Goal: Information Seeking & Learning: Learn about a topic

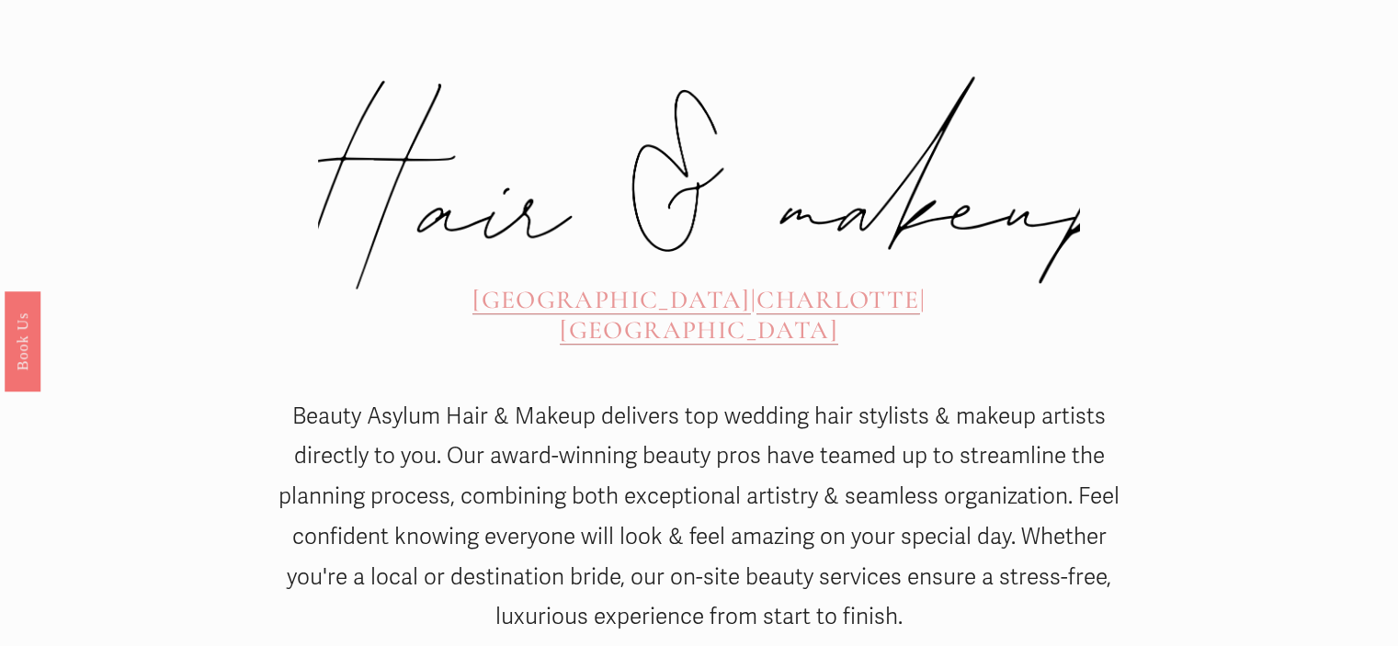
scroll to position [919, 0]
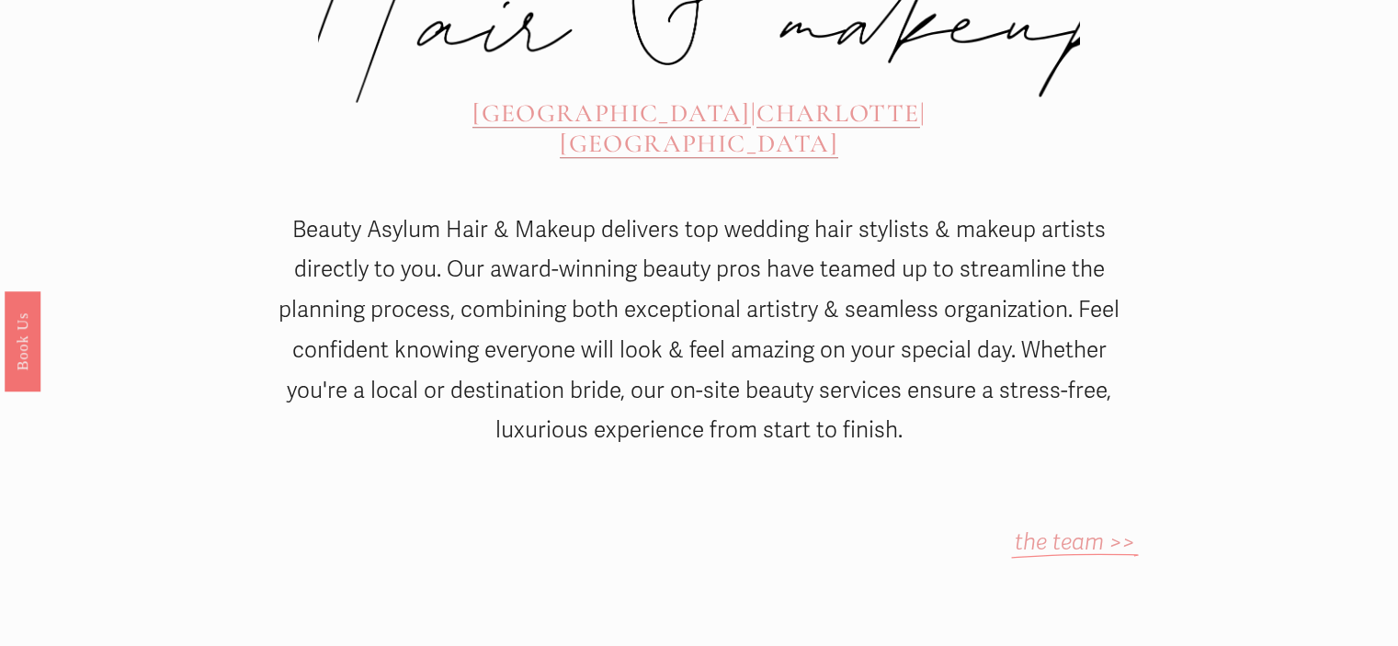
click at [503, 97] on span "[GEOGRAPHIC_DATA]" at bounding box center [611, 112] width 278 height 31
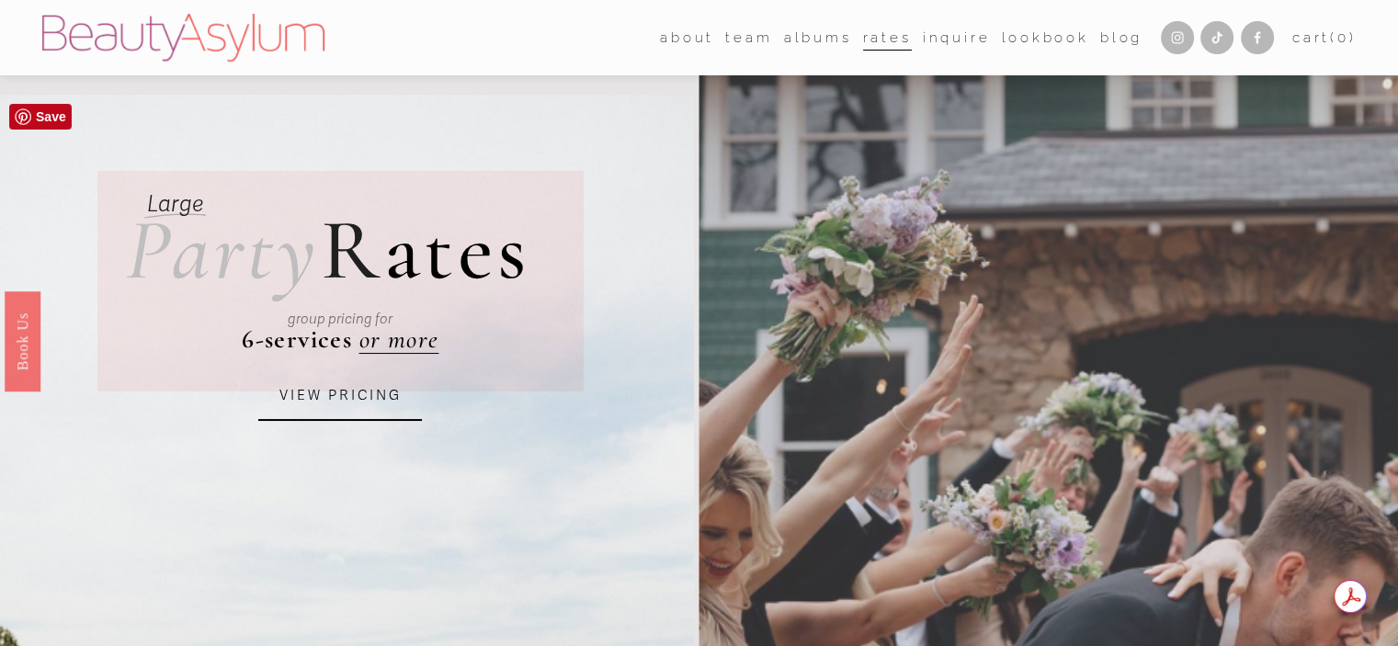
click at [336, 391] on link "VIEW PRICING" at bounding box center [340, 396] width 164 height 50
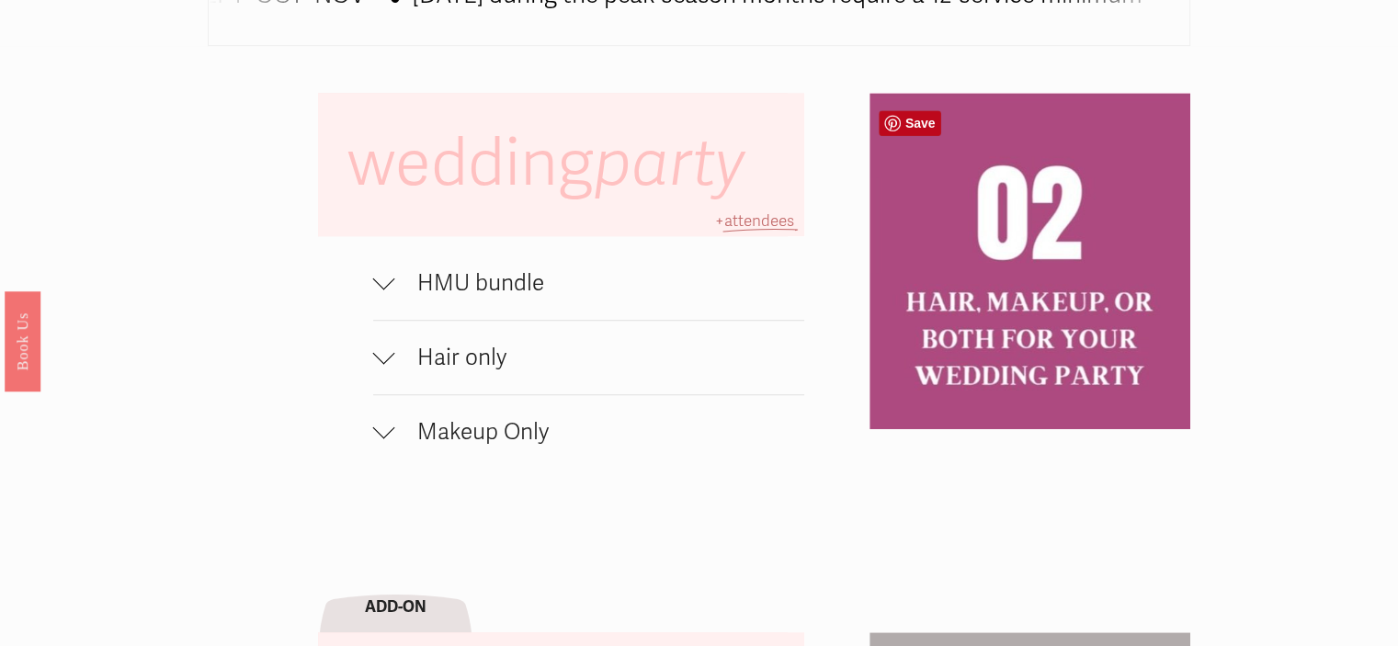
scroll to position [1195, 0]
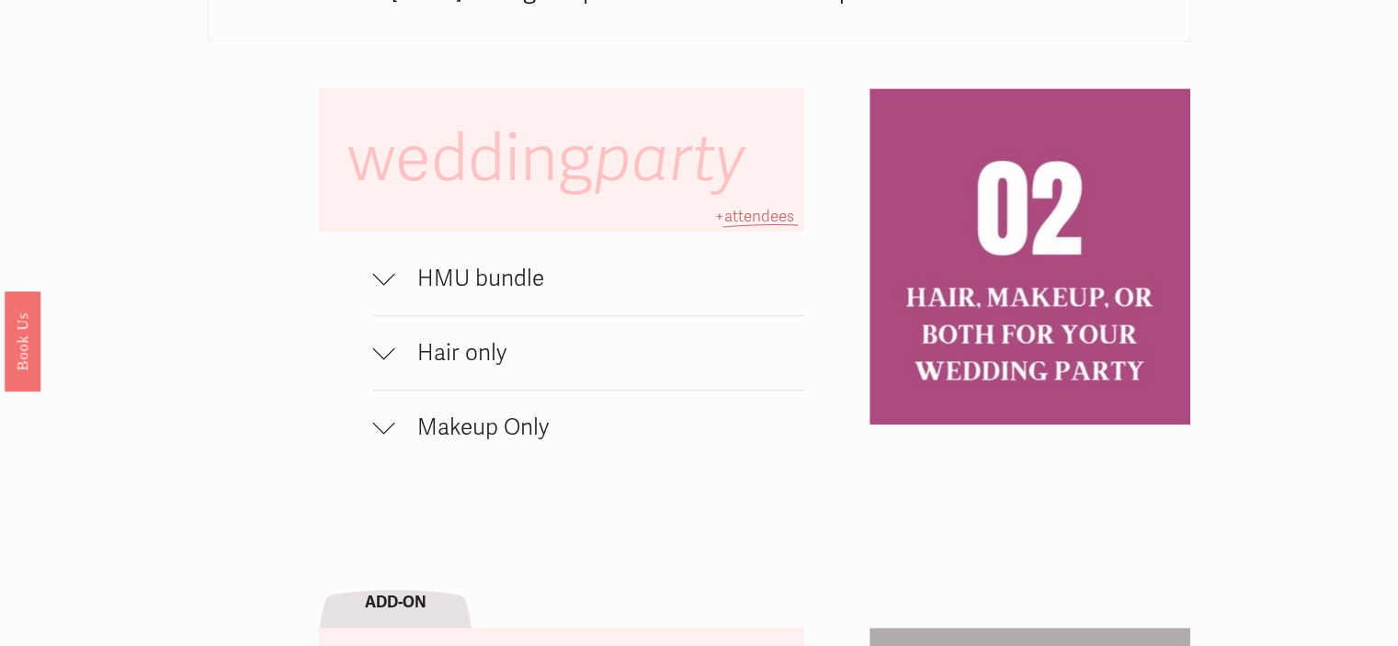
click at [385, 285] on div at bounding box center [384, 274] width 22 height 22
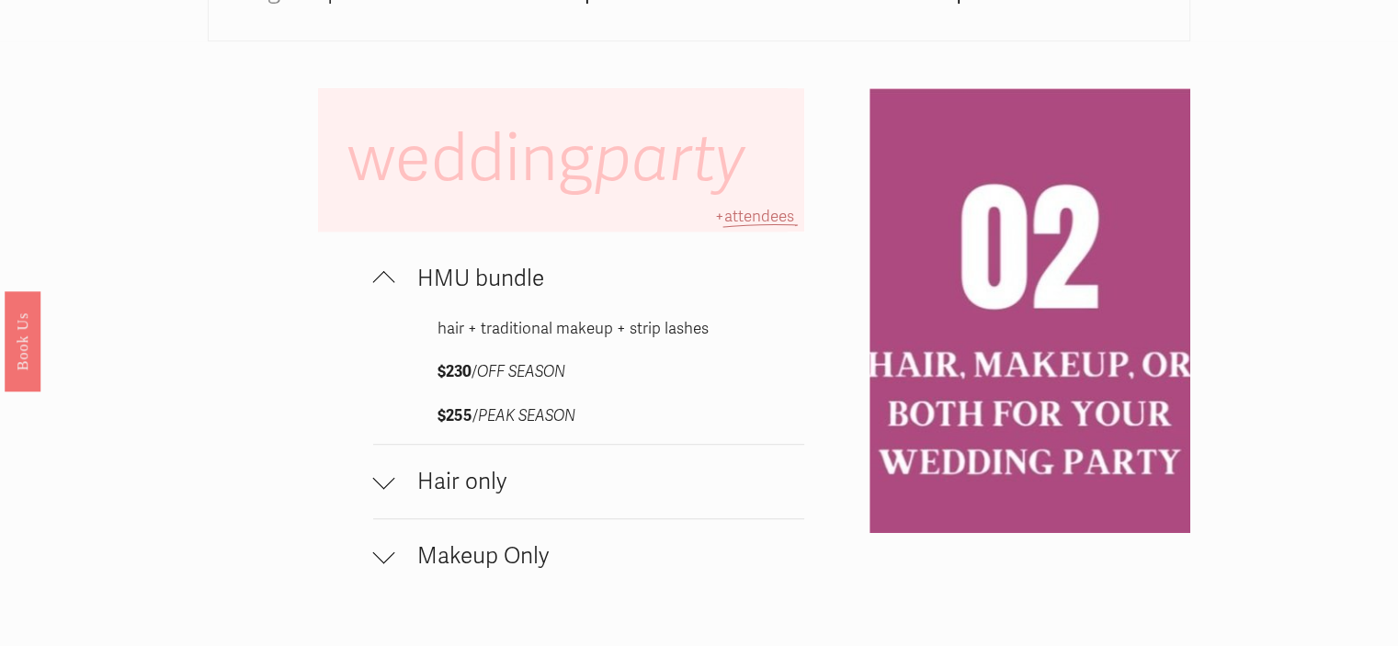
click at [385, 289] on div at bounding box center [384, 282] width 22 height 22
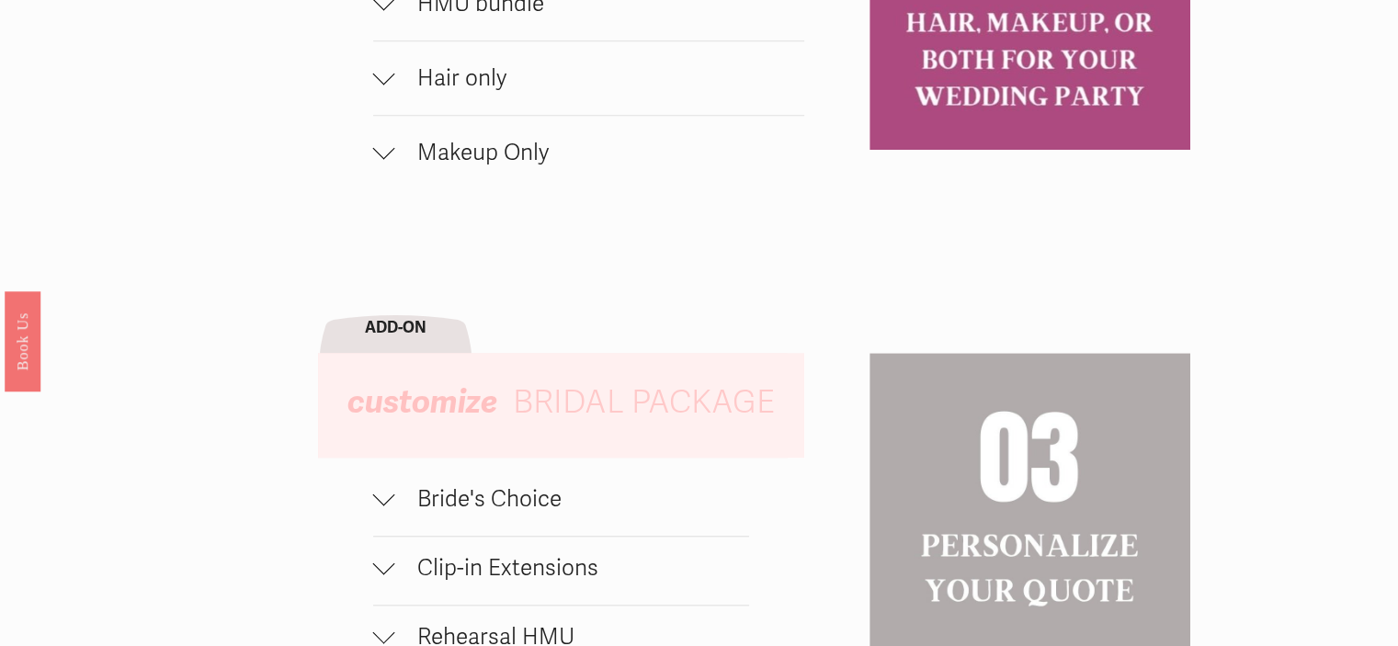
scroll to position [1470, 0]
click at [385, 84] on div at bounding box center [384, 73] width 22 height 22
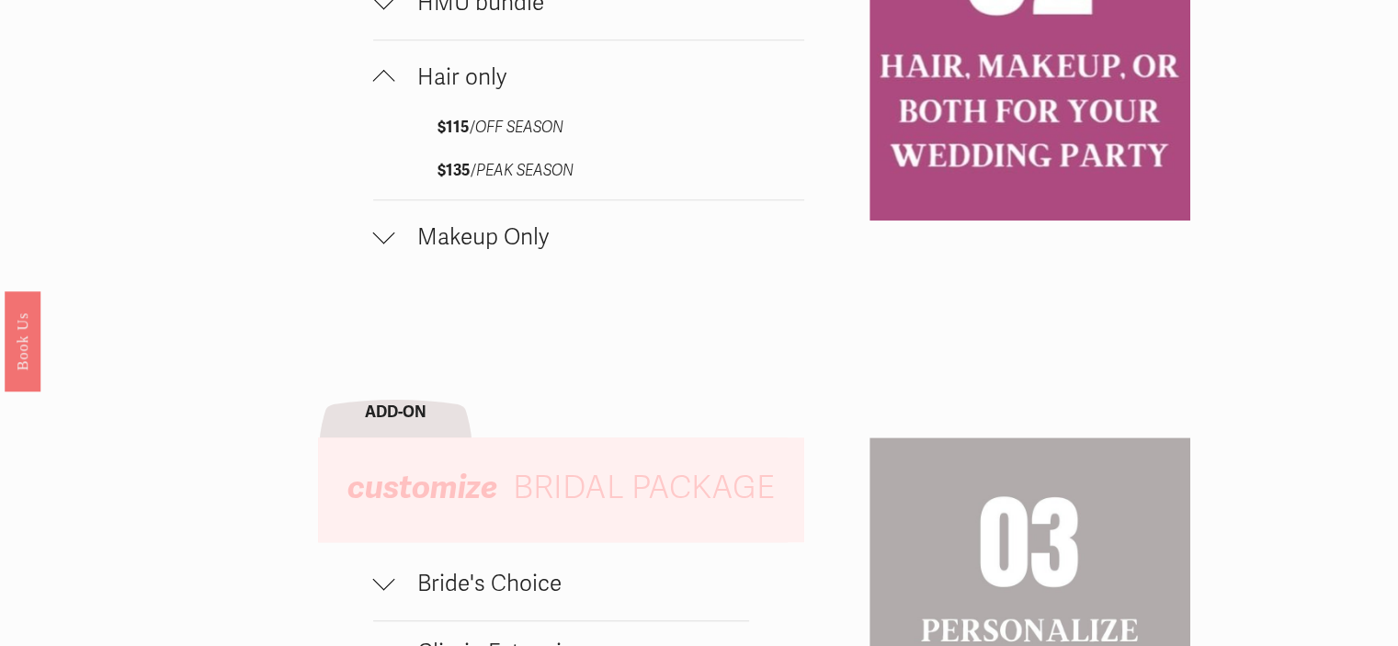
click at [385, 85] on div at bounding box center [384, 81] width 22 height 22
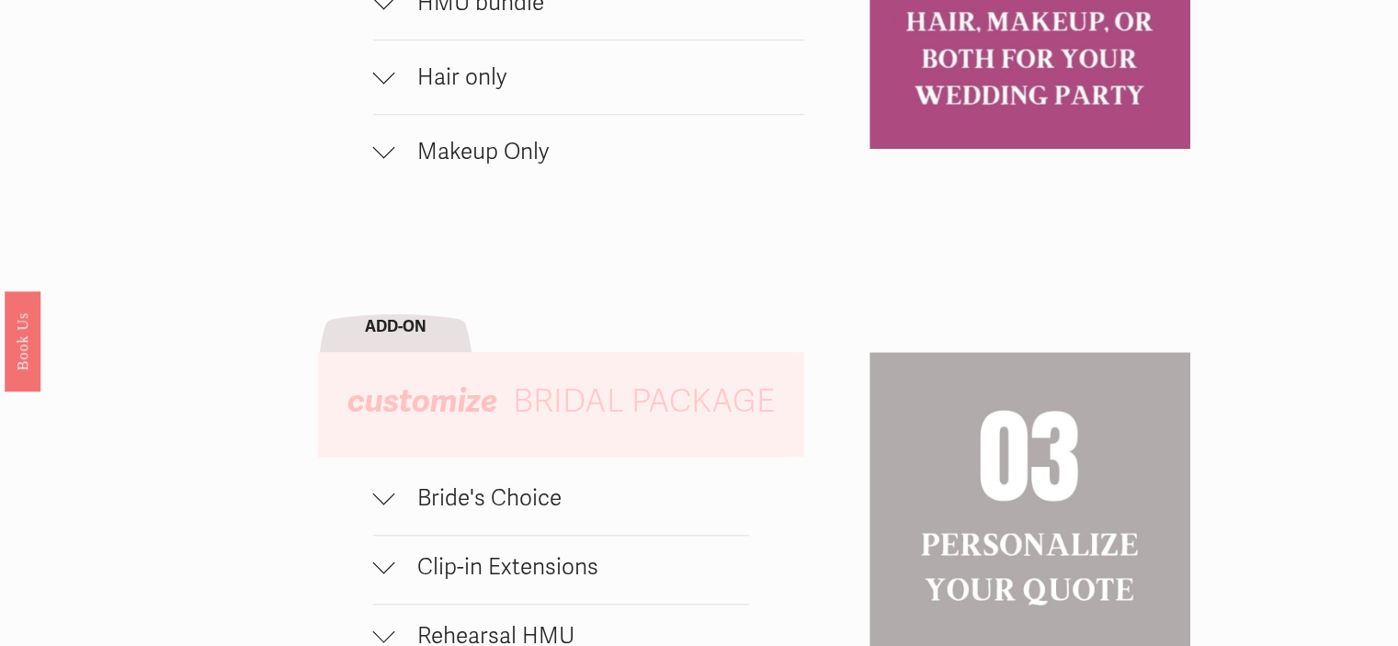
click at [390, 162] on div at bounding box center [384, 152] width 22 height 22
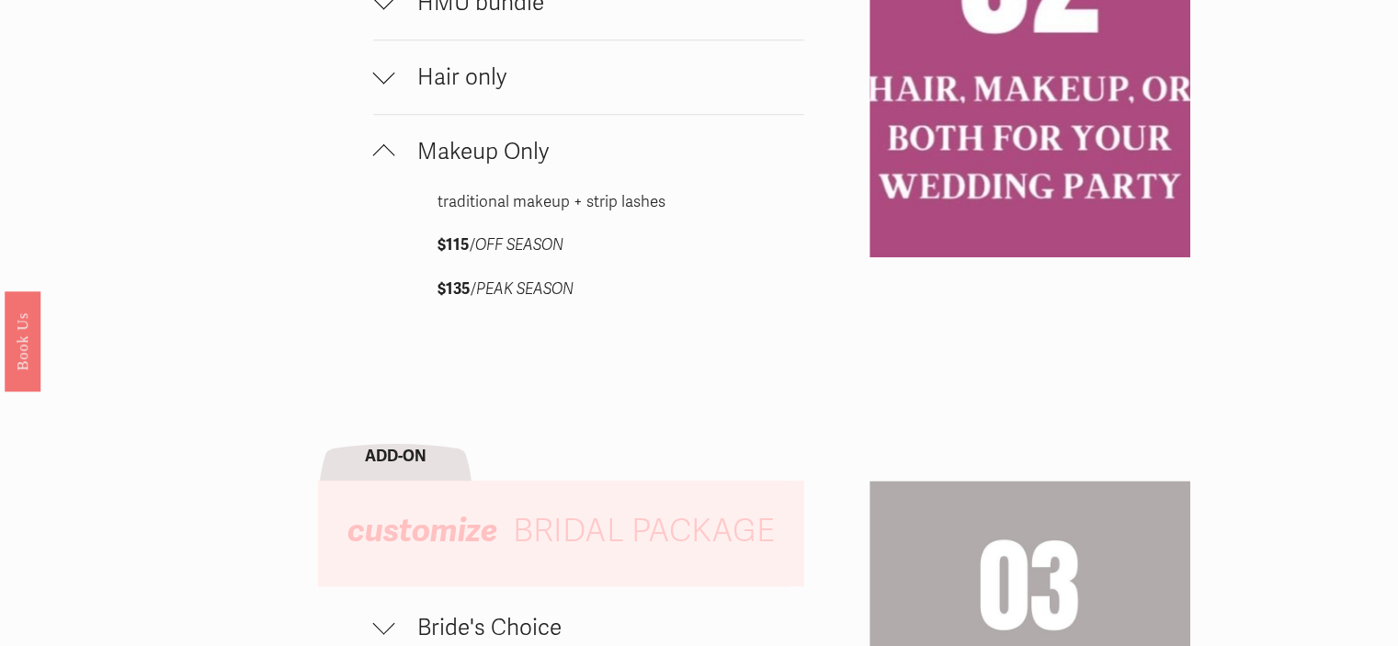
click at [390, 162] on div at bounding box center [384, 155] width 22 height 22
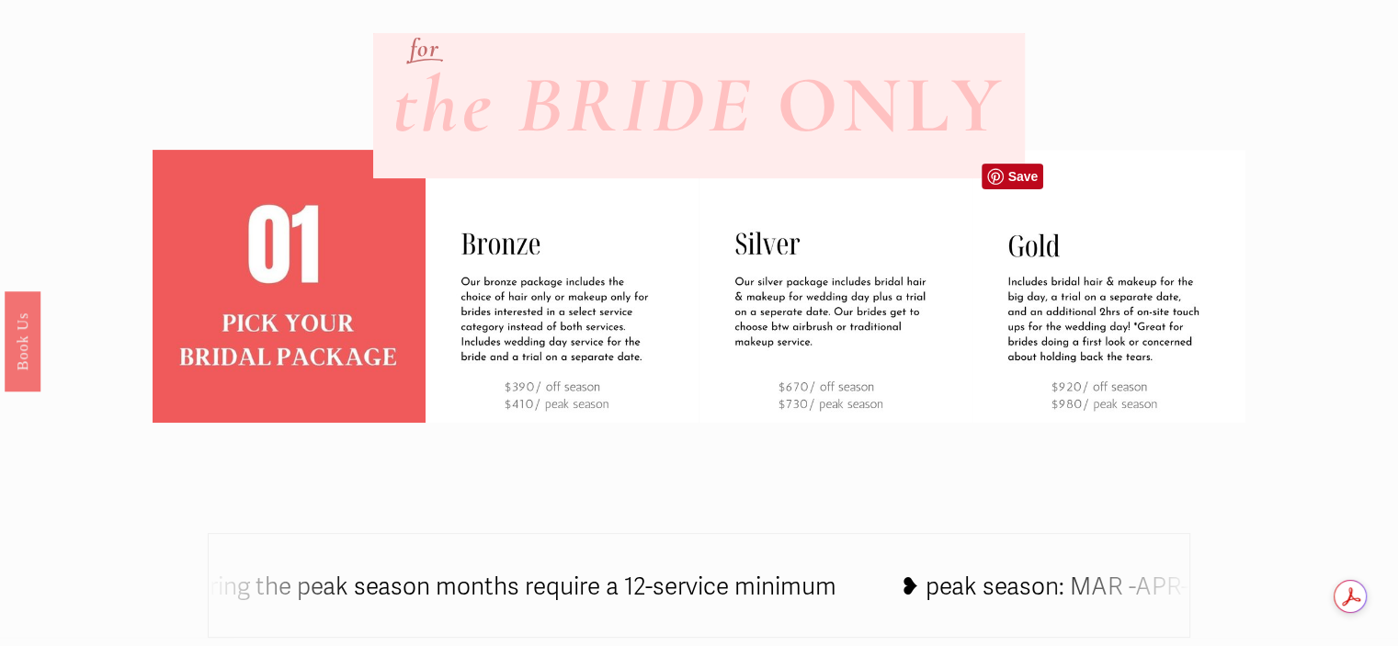
scroll to position [0, 0]
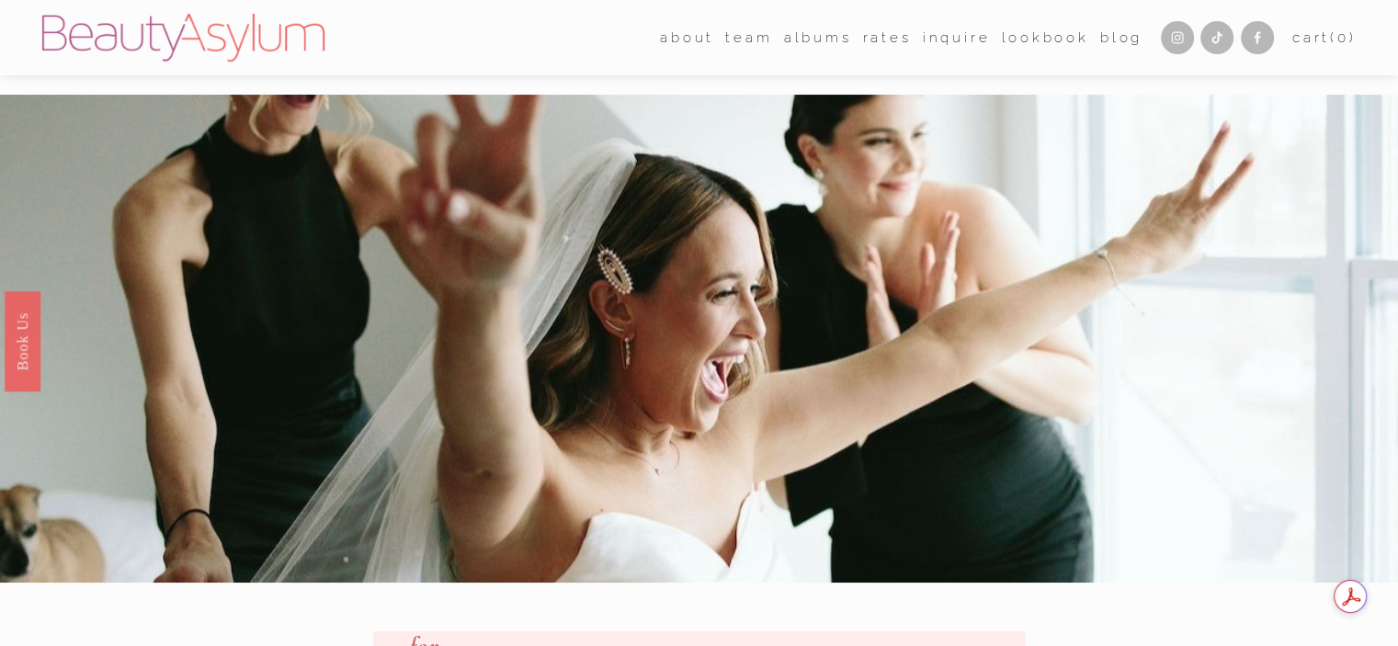
click at [876, 43] on link "Rates" at bounding box center [887, 38] width 49 height 28
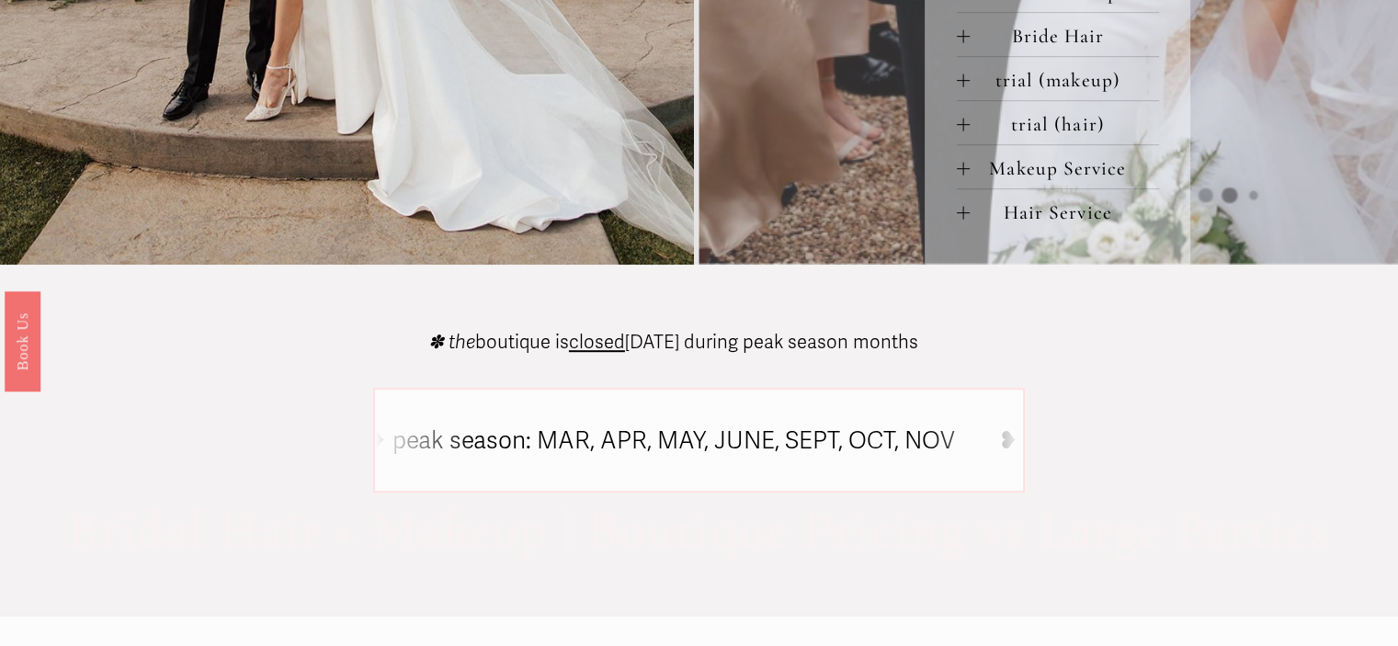
scroll to position [1006, 0]
